Goal: Feedback & Contribution: Submit feedback/report problem

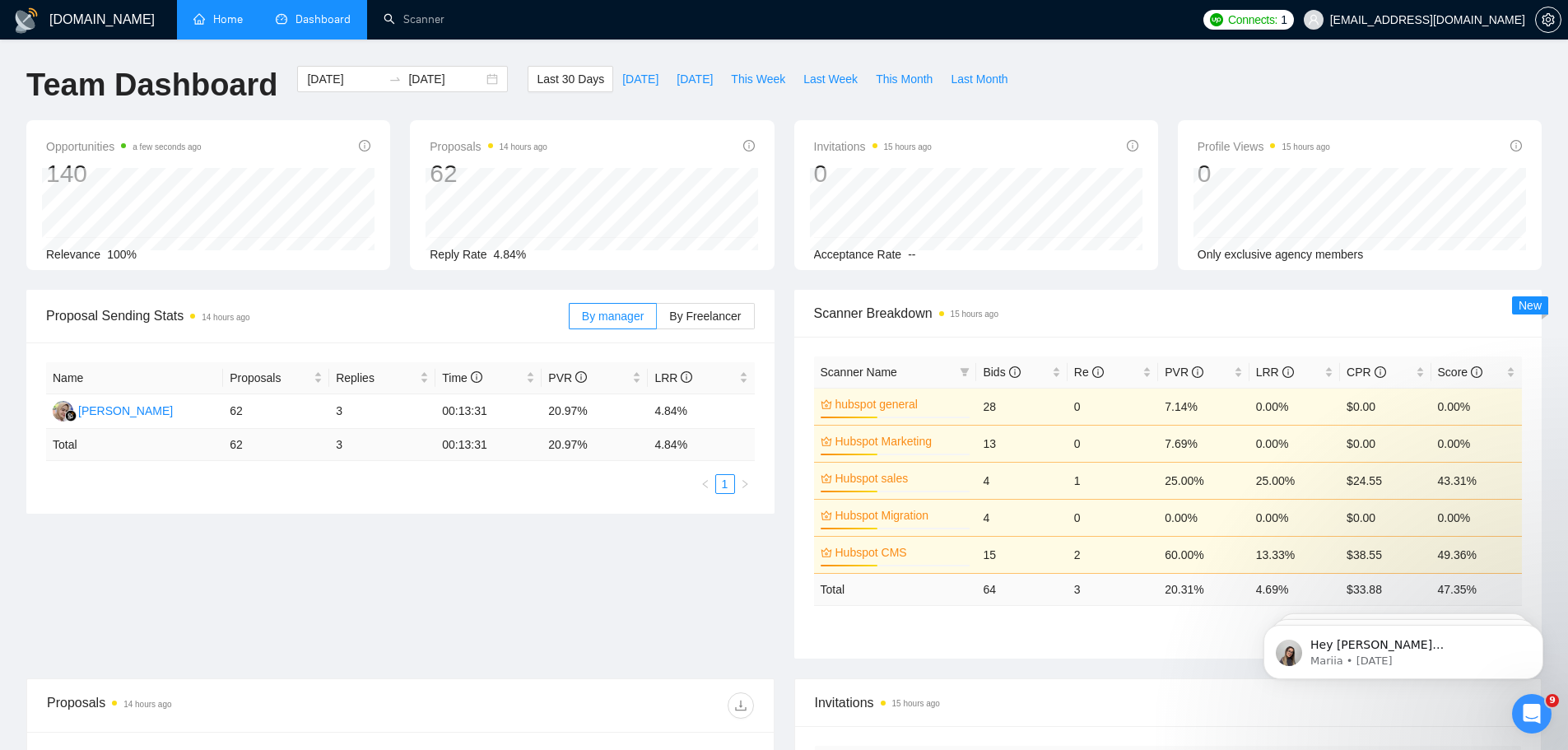
click at [233, 20] on link "Home" at bounding box center [218, 18] width 49 height 14
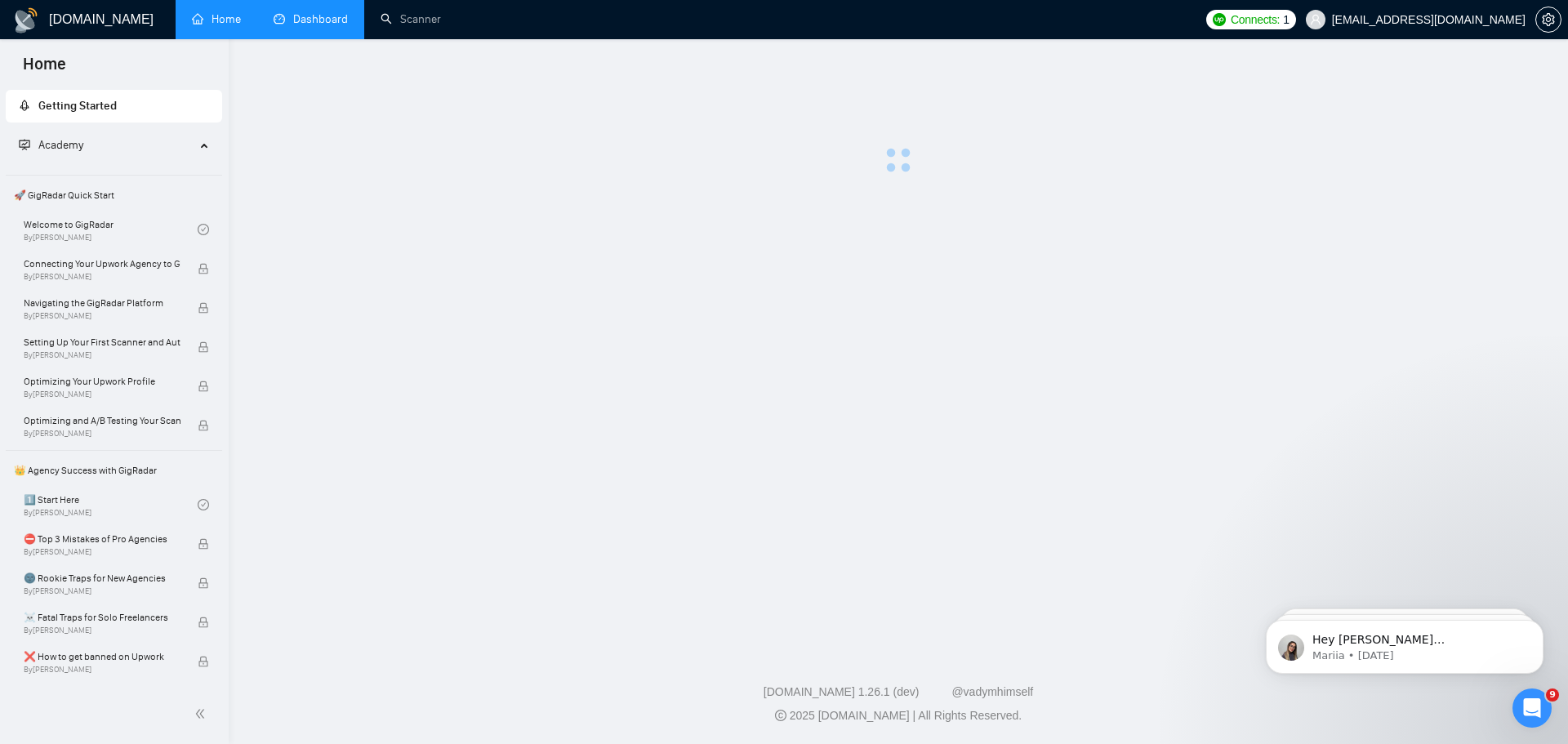
click at [303, 15] on link "Dashboard" at bounding box center [311, 18] width 74 height 14
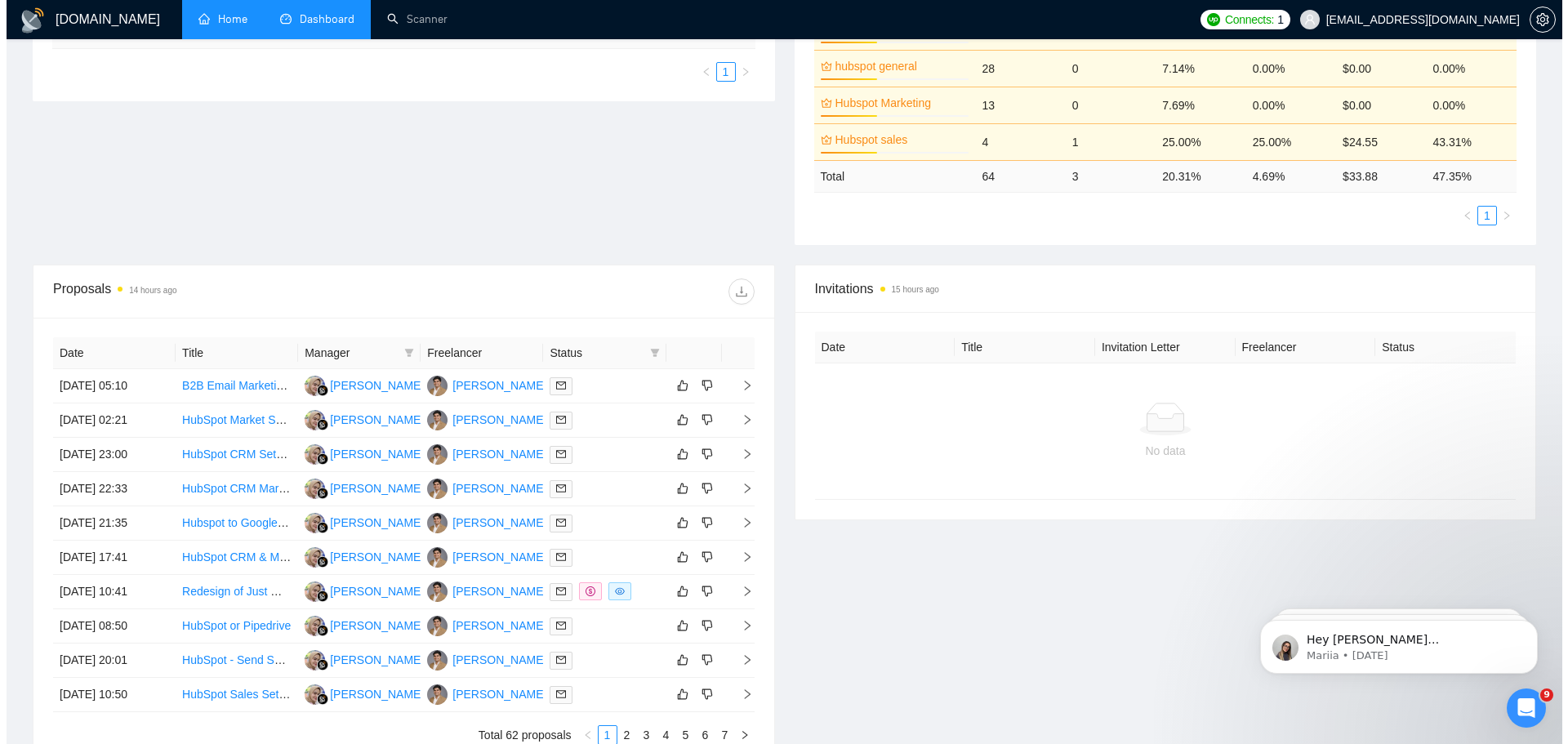
scroll to position [490, 0]
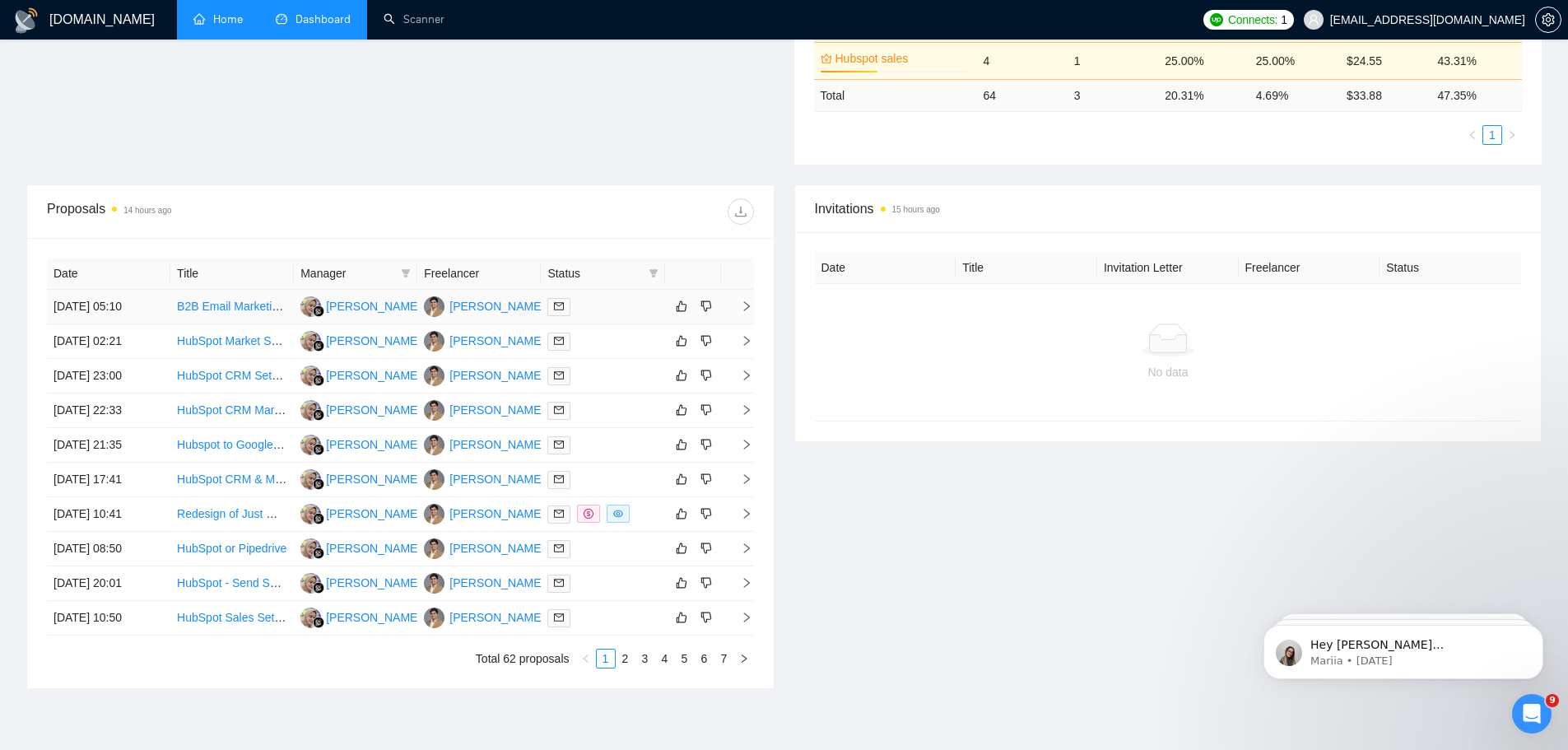
click at [745, 300] on icon "right" at bounding box center [746, 306] width 12 height 12
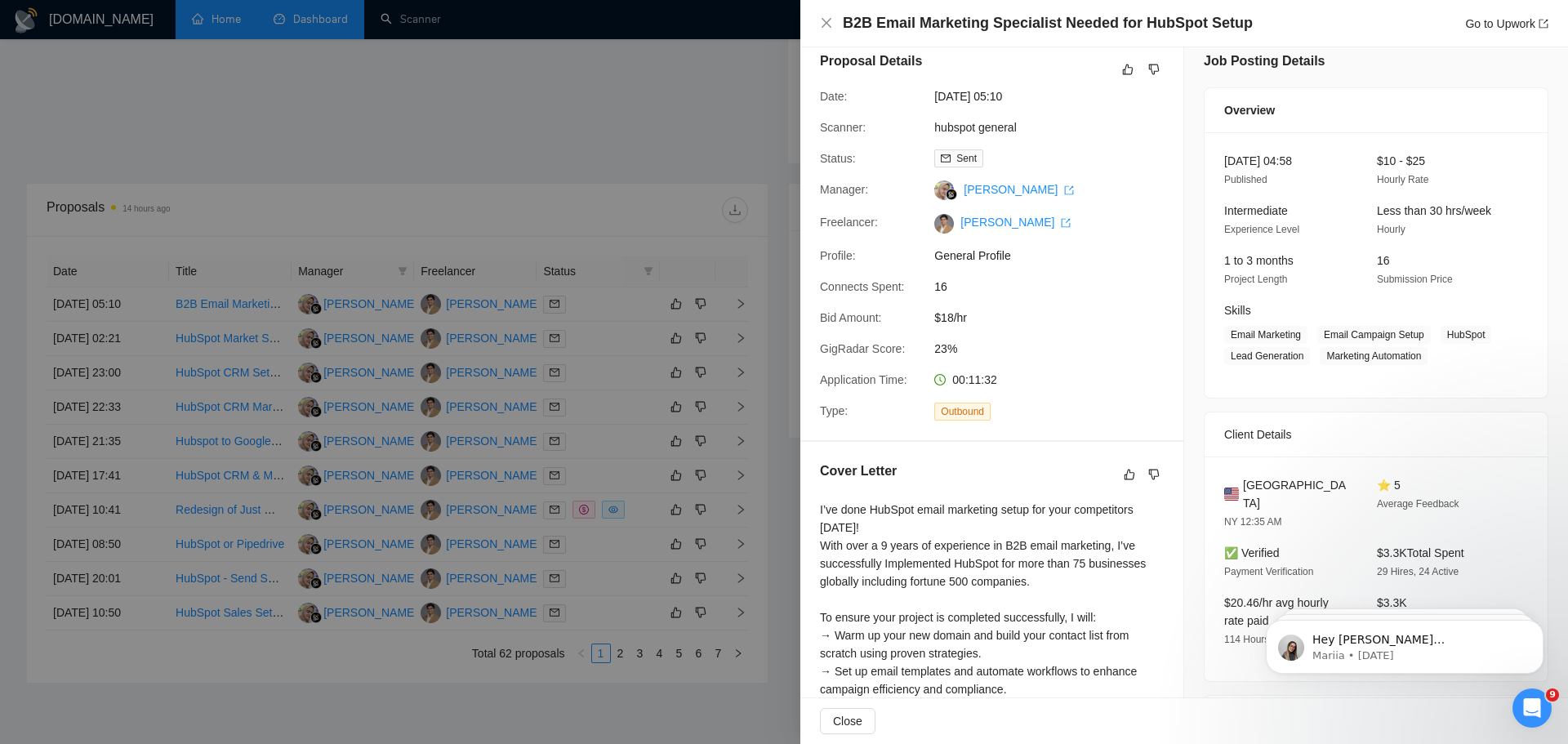
scroll to position [0, 0]
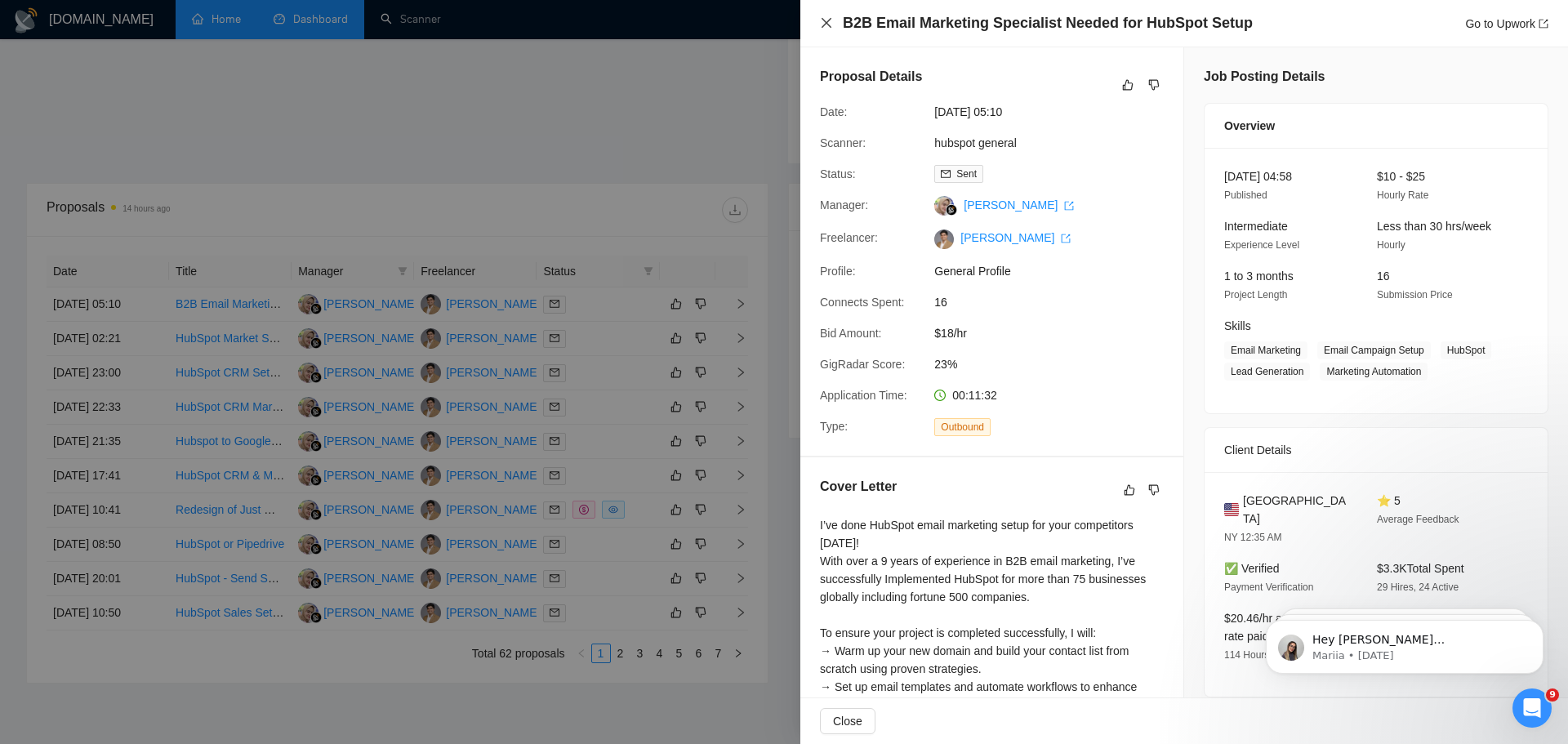
click at [823, 26] on icon "close" at bounding box center [826, 23] width 10 height 10
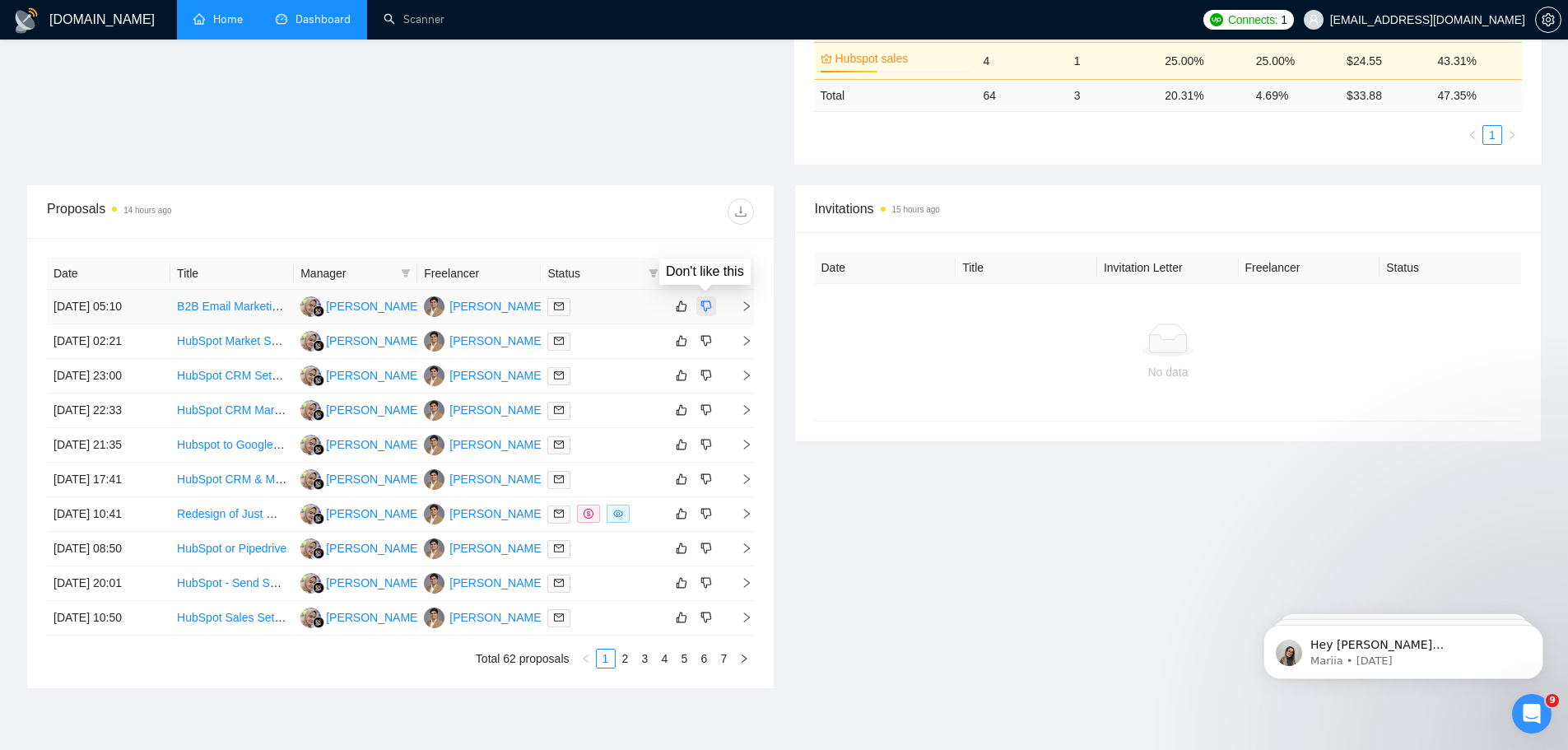
click at [706, 309] on icon "dislike" at bounding box center [706, 307] width 11 height 11
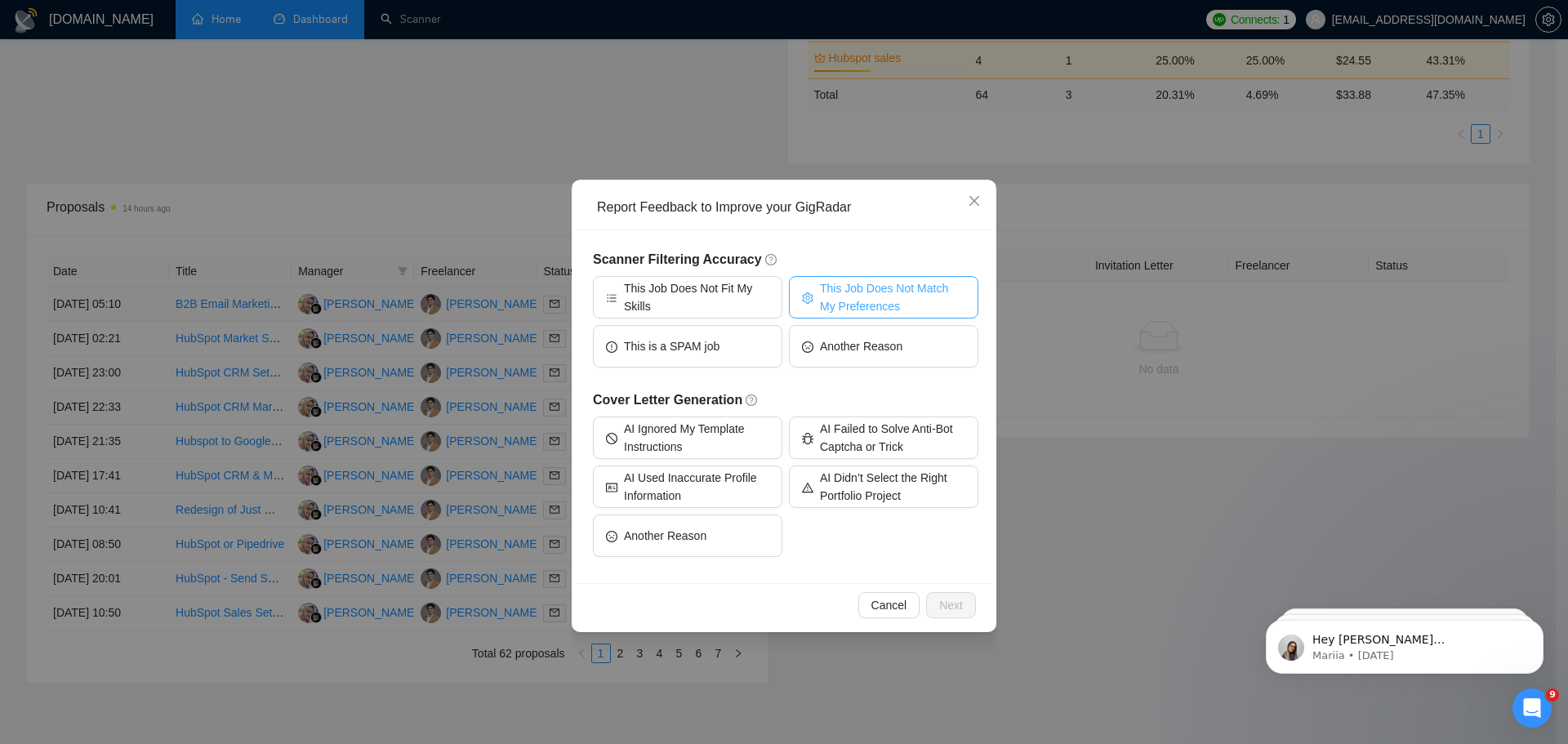
click at [862, 296] on span "This Job Does Not Match My Preferences" at bounding box center [893, 297] width 145 height 36
click at [960, 605] on span "Next" at bounding box center [951, 605] width 24 height 18
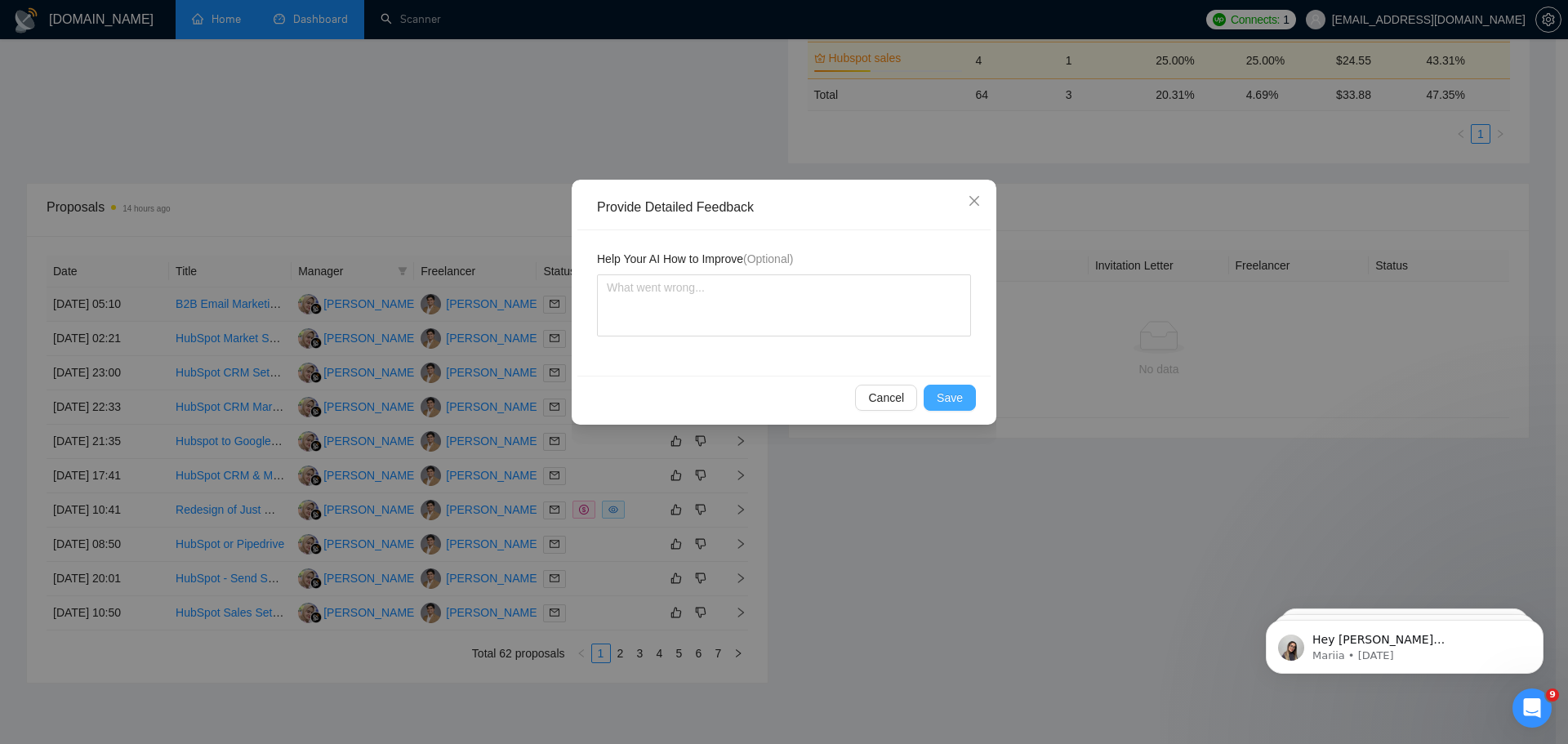
click at [970, 385] on button "Save" at bounding box center [950, 397] width 53 height 26
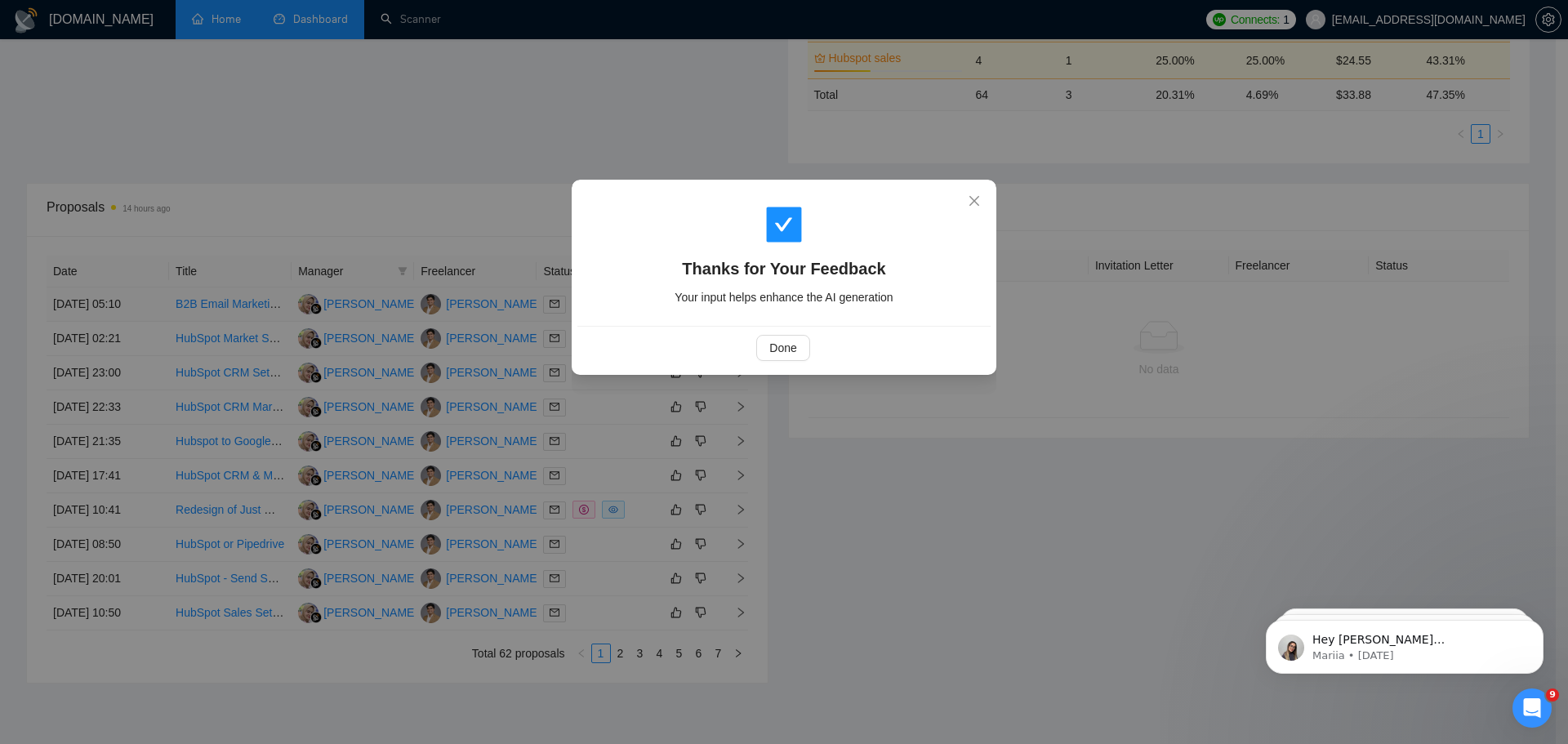
click at [964, 394] on div "Thanks for Your Feedback Your input helps enhance the AI generation Done" at bounding box center [784, 372] width 1568 height 744
click at [796, 344] on span "Done" at bounding box center [783, 348] width 27 height 18
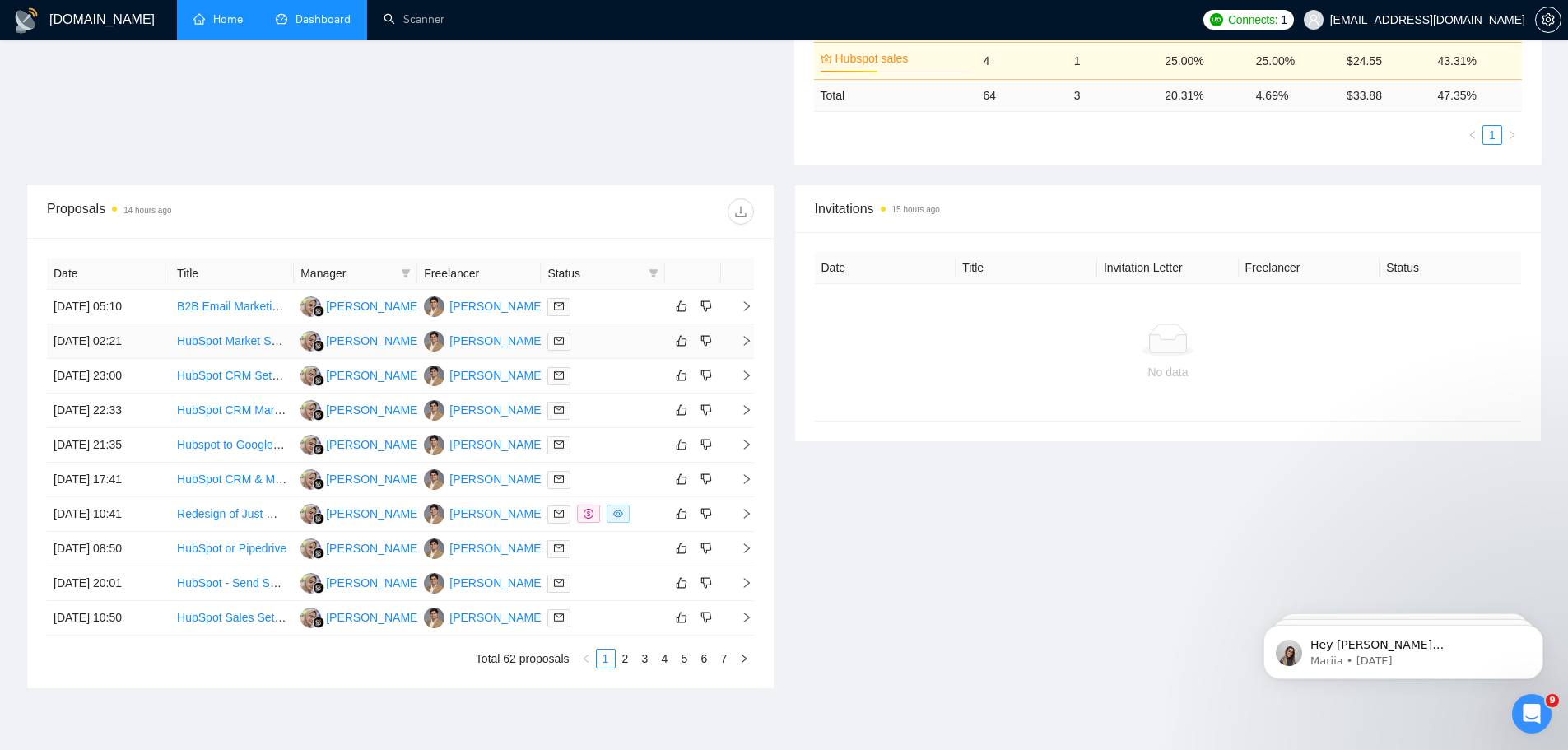
click at [749, 337] on icon "right" at bounding box center [746, 341] width 12 height 12
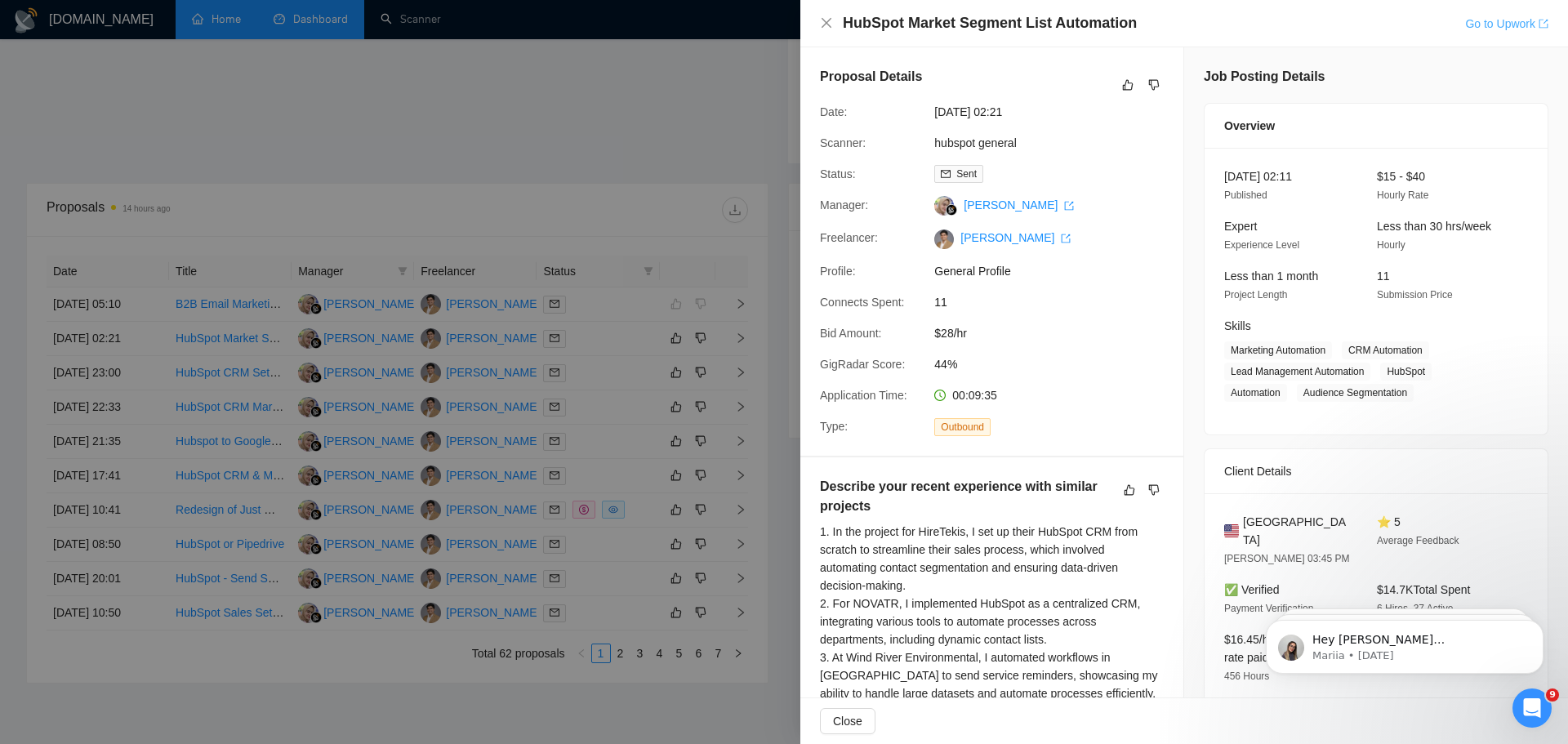
click at [1476, 17] on link "Go to Upwork" at bounding box center [1507, 24] width 84 height 13
click at [830, 25] on icon "close" at bounding box center [827, 23] width 13 height 13
